Goal: Task Accomplishment & Management: Manage account settings

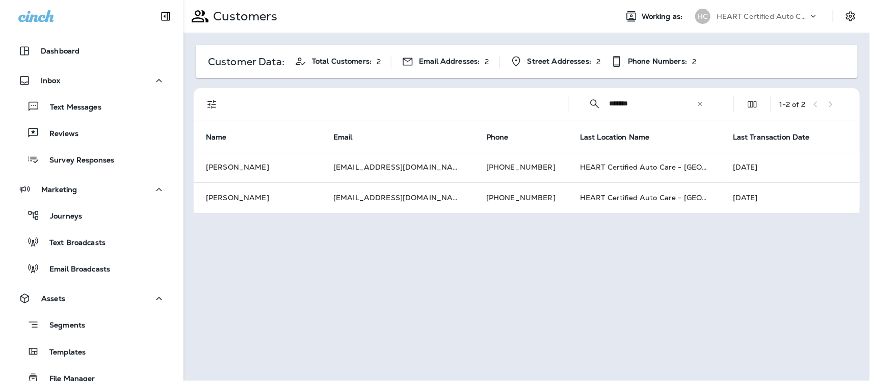
scroll to position [345, 0]
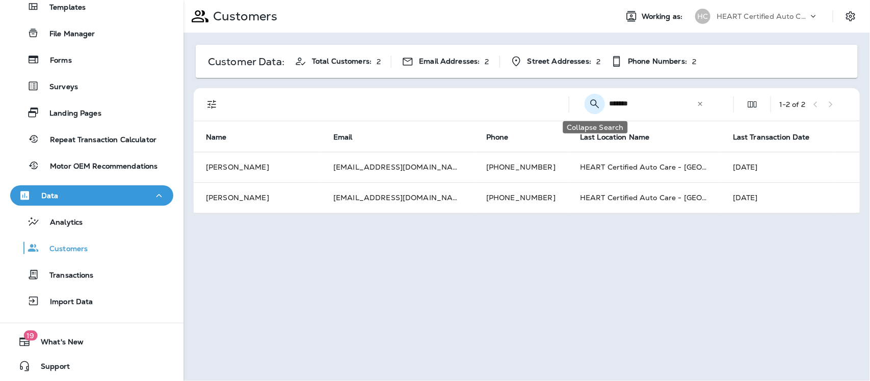
click at [596, 106] on icon "Collapse Search" at bounding box center [594, 103] width 9 height 9
click at [715, 101] on icon "Search Customers" at bounding box center [715, 104] width 12 height 12
type input "*"
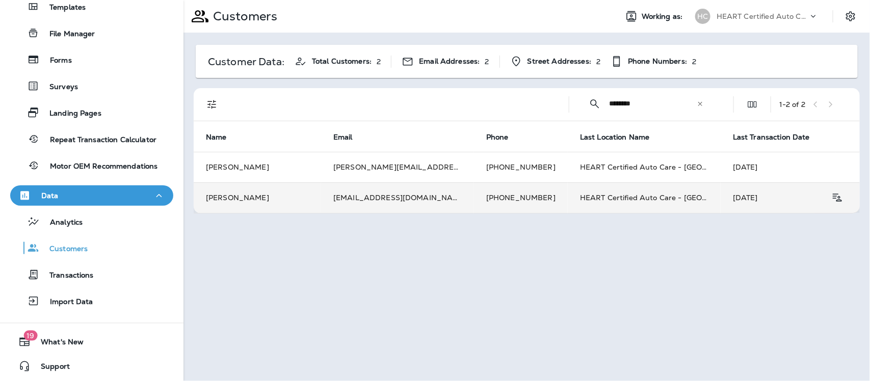
type input "********"
click at [232, 197] on td "[PERSON_NAME]" at bounding box center [257, 197] width 127 height 31
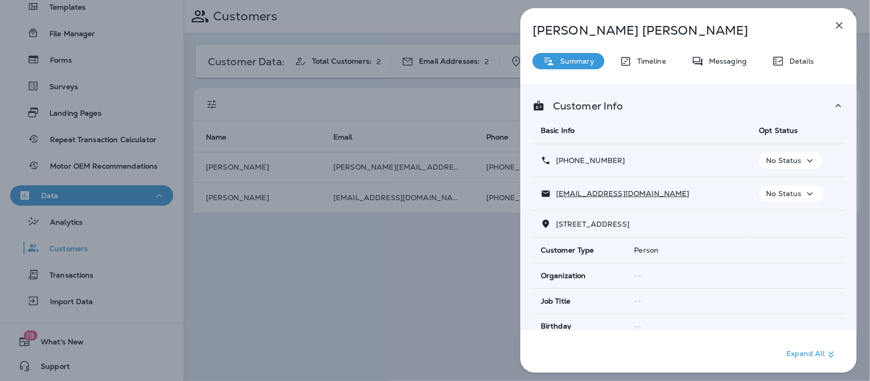
click at [807, 160] on icon "button" at bounding box center [810, 160] width 12 height 13
click at [785, 182] on p "Opt out" at bounding box center [784, 185] width 28 height 8
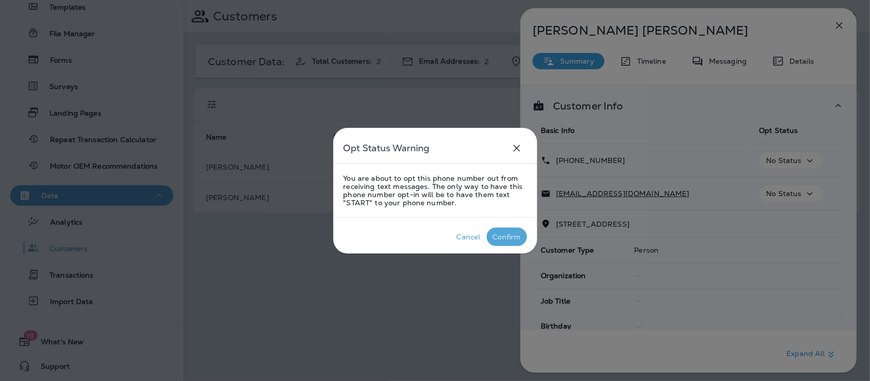
click at [498, 234] on div "Confirm" at bounding box center [507, 237] width 28 height 8
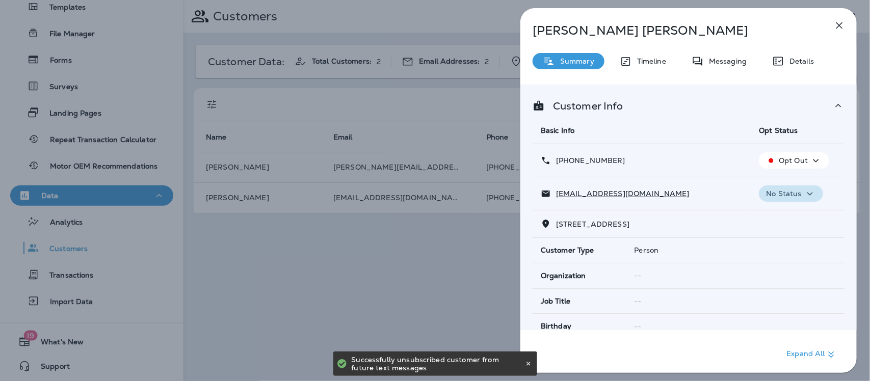
click at [804, 195] on icon "button" at bounding box center [810, 194] width 12 height 13
click at [784, 221] on p "Unsubscribe" at bounding box center [792, 218] width 44 height 8
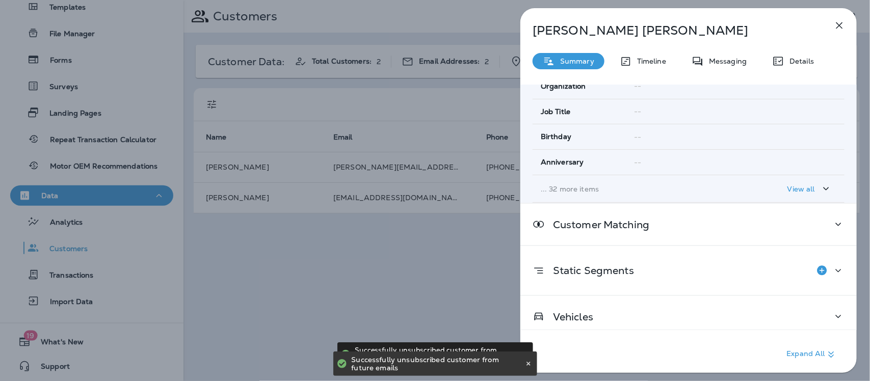
scroll to position [191, 0]
click at [432, 271] on div "[PERSON_NAME] Summary Timeline Messaging Details Customer Info Basic Info Opt S…" at bounding box center [435, 190] width 870 height 381
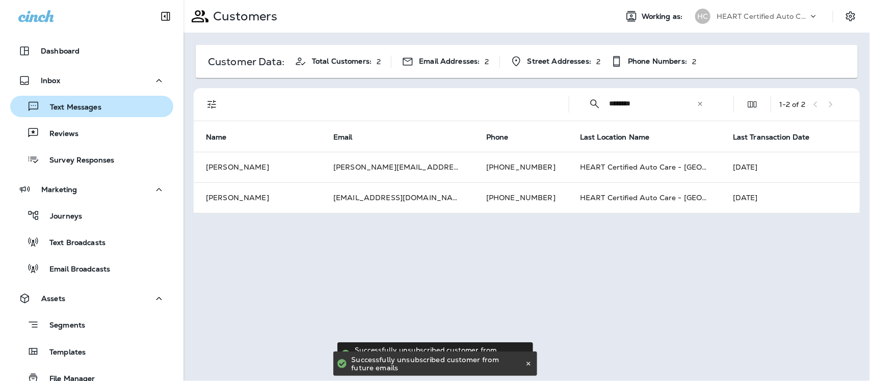
click at [61, 102] on div "Text Messages" at bounding box center [57, 106] width 87 height 15
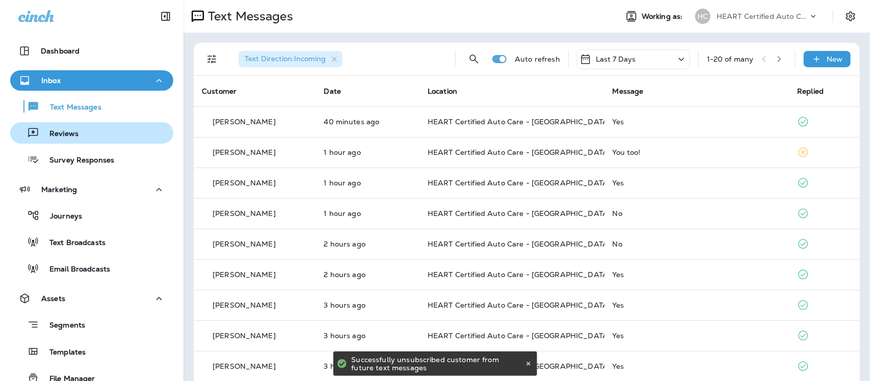
click at [46, 130] on p "Reviews" at bounding box center [58, 134] width 39 height 10
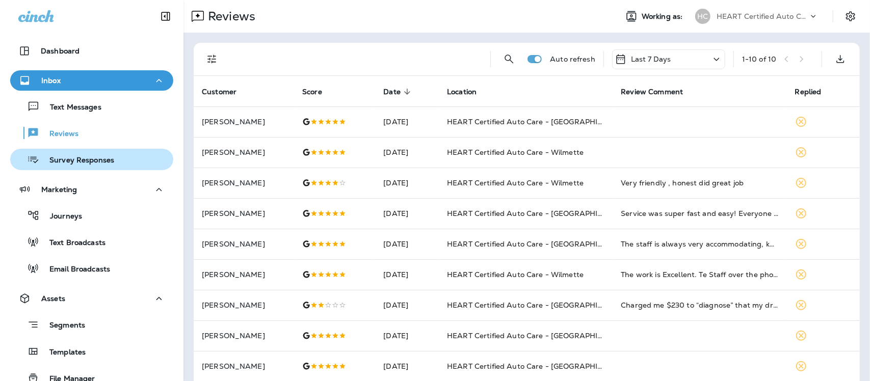
click at [67, 154] on div "Survey Responses" at bounding box center [64, 159] width 100 height 15
